Goal: Information Seeking & Learning: Find specific fact

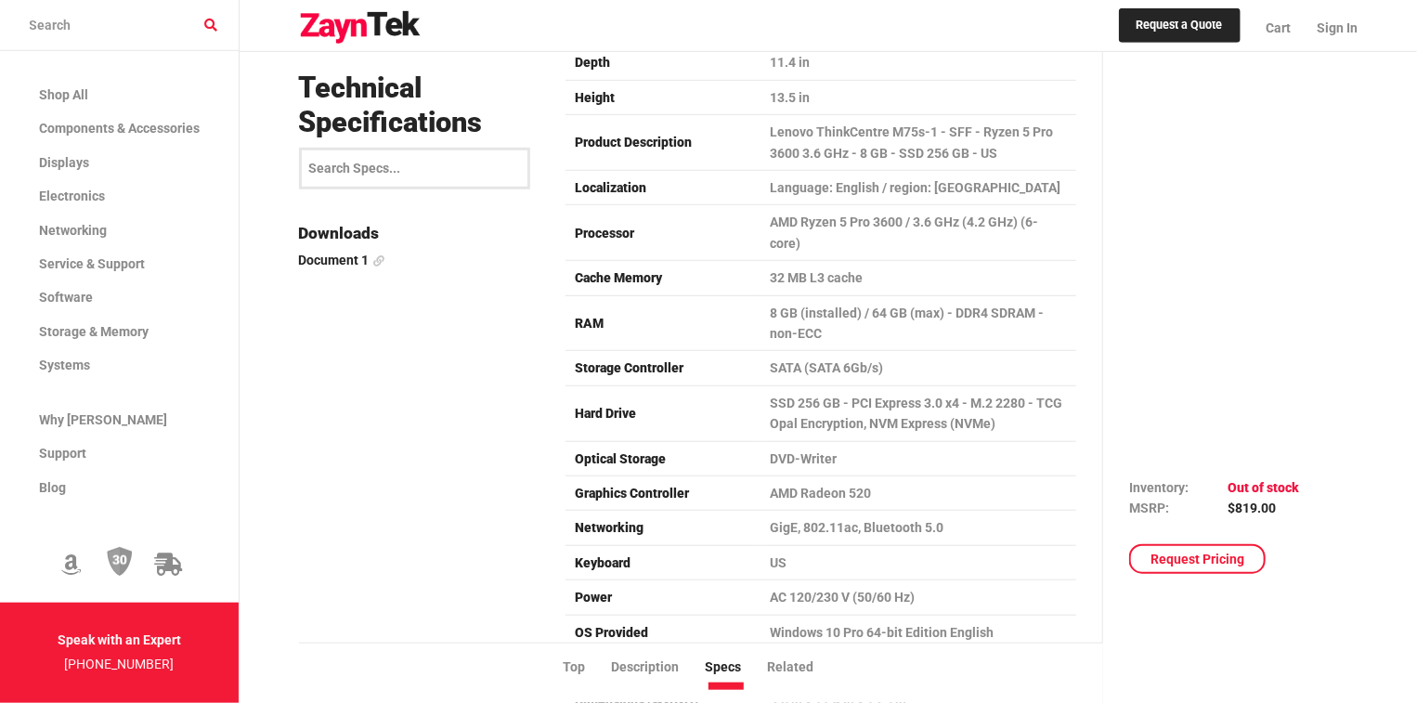
scroll to position [4084, 0]
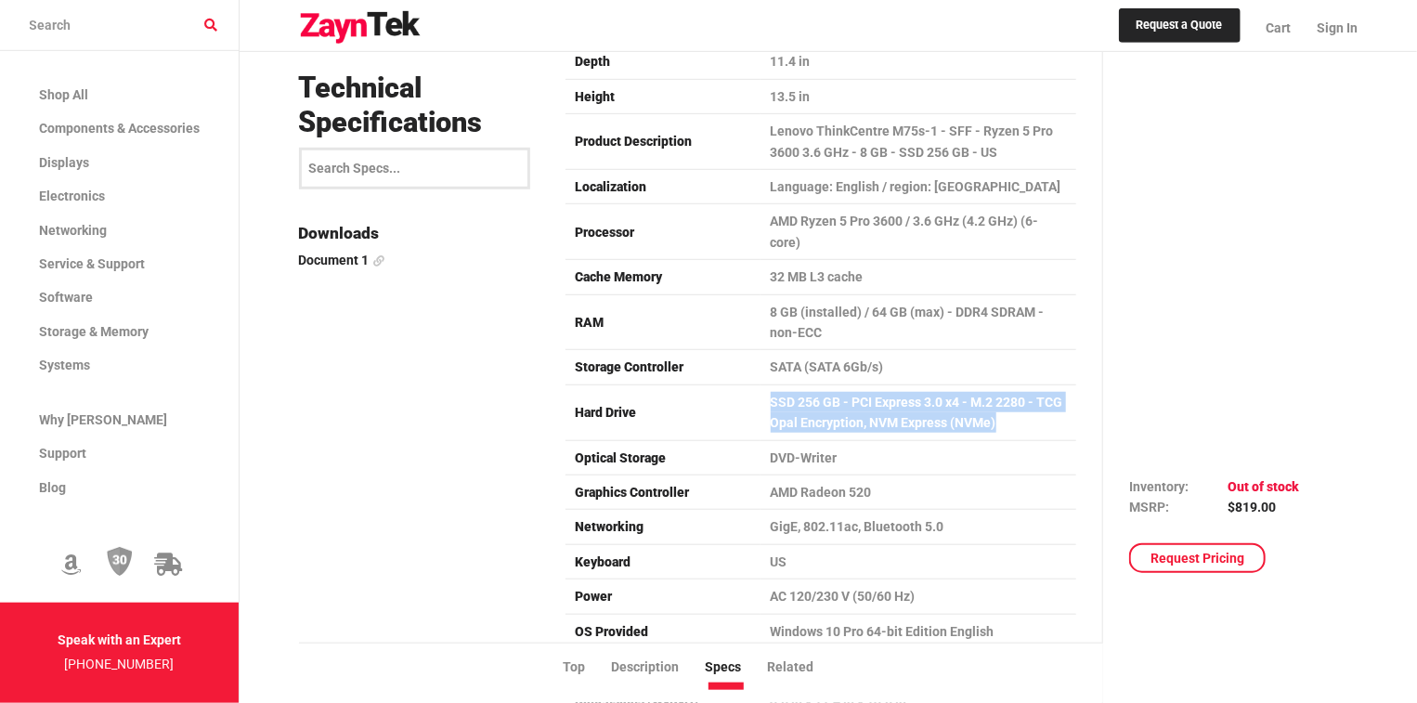
drag, startPoint x: 747, startPoint y: 348, endPoint x: 1020, endPoint y: 378, distance: 274.5
click at [1020, 384] on tr "Hard Drive SSD 256 GB - PCI Express 3.0 x4 - M.2 2280 - TCG Opal Encryption, NV…" at bounding box center [820, 412] width 511 height 56
click at [1029, 384] on td "SSD 256 GB - PCI Express 3.0 x4 - M.2 2280 - TCG Opal Encryption, NVM Express (…" at bounding box center [918, 412] width 316 height 56
drag, startPoint x: 742, startPoint y: 355, endPoint x: 1029, endPoint y: 376, distance: 287.6
click at [1029, 384] on tr "Hard Drive SSD 256 GB - PCI Express 3.0 x4 - M.2 2280 - TCG Opal Encryption, NV…" at bounding box center [820, 412] width 511 height 56
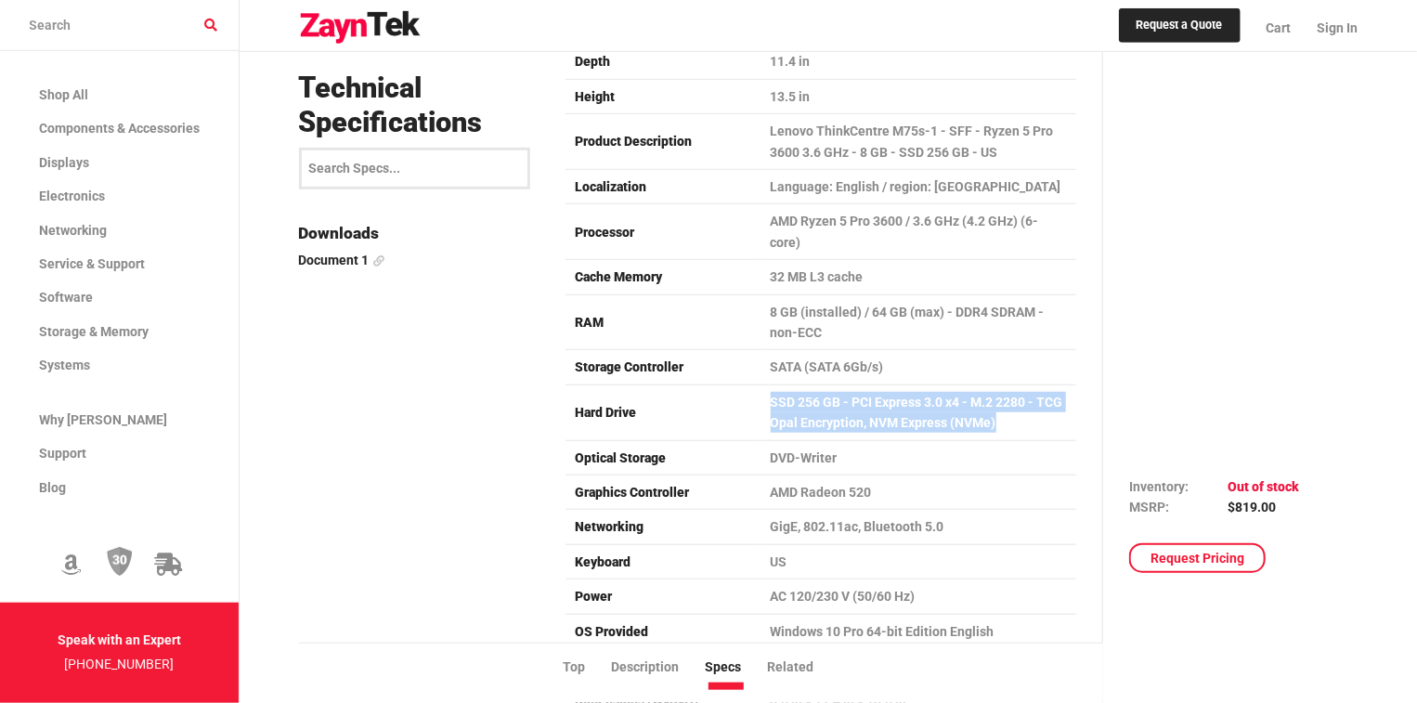
click at [1029, 384] on td "SSD 256 GB - PCI Express 3.0 x4 - M.2 2280 - TCG Opal Encryption, NVM Express (…" at bounding box center [918, 412] width 316 height 56
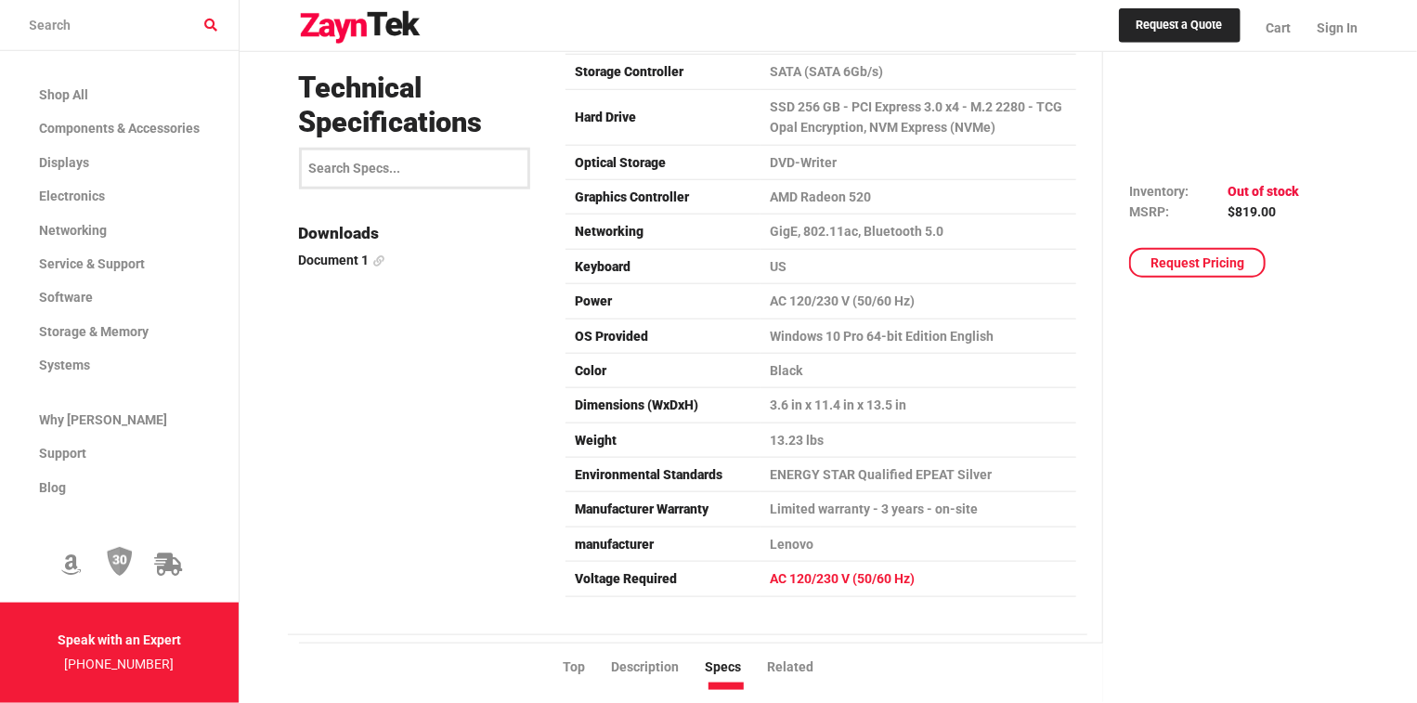
scroll to position [4381, 0]
